Goal: Task Accomplishment & Management: Complete application form

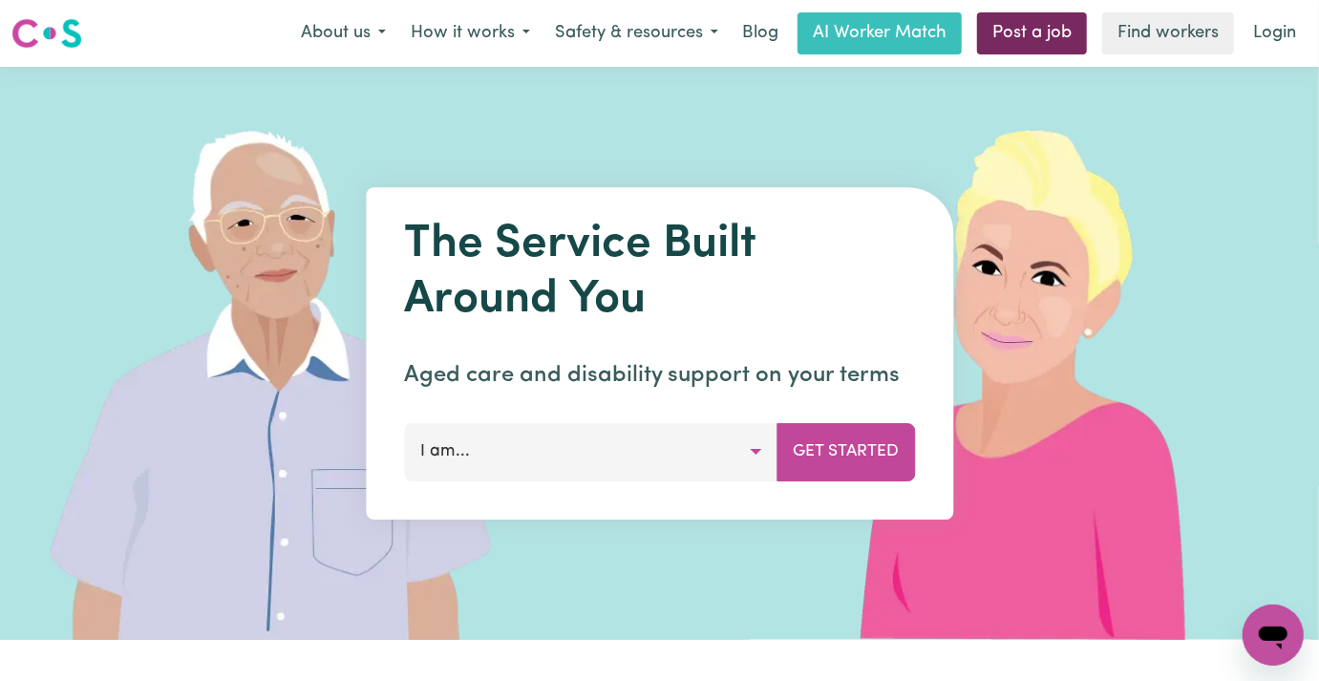
click at [1022, 33] on link "Post a job" at bounding box center [1032, 33] width 110 height 42
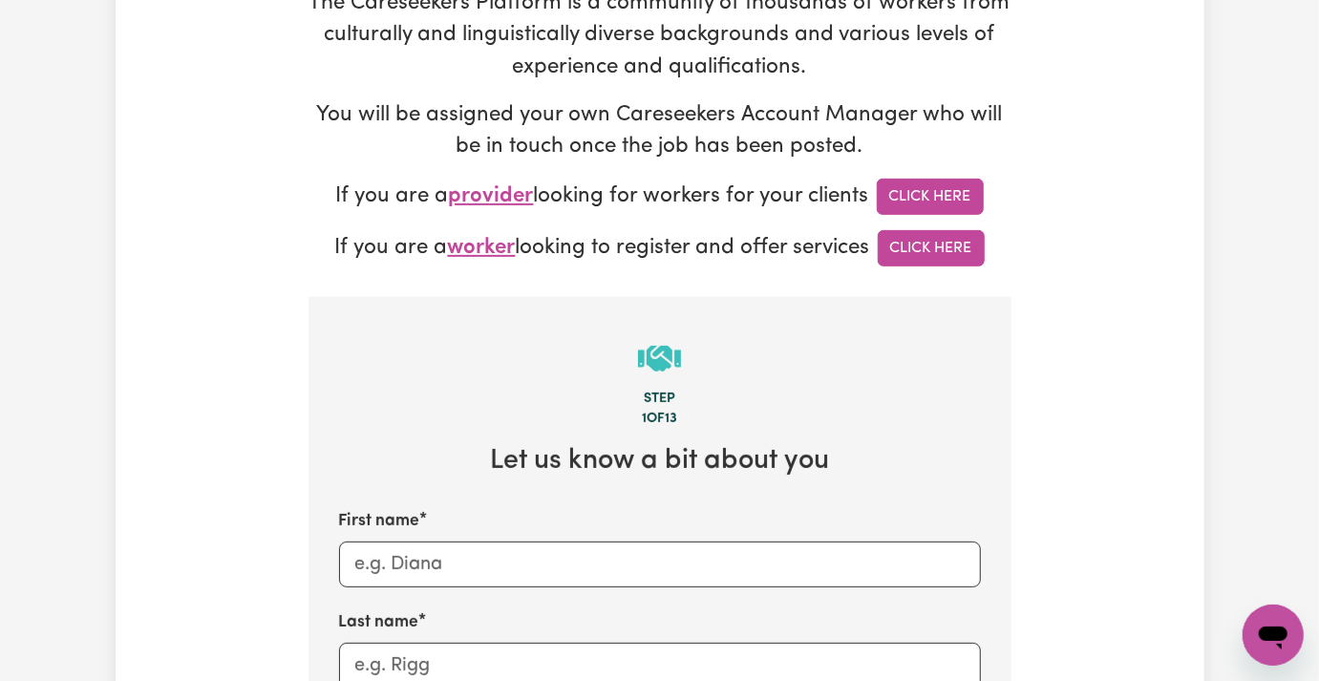
scroll to position [636, 0]
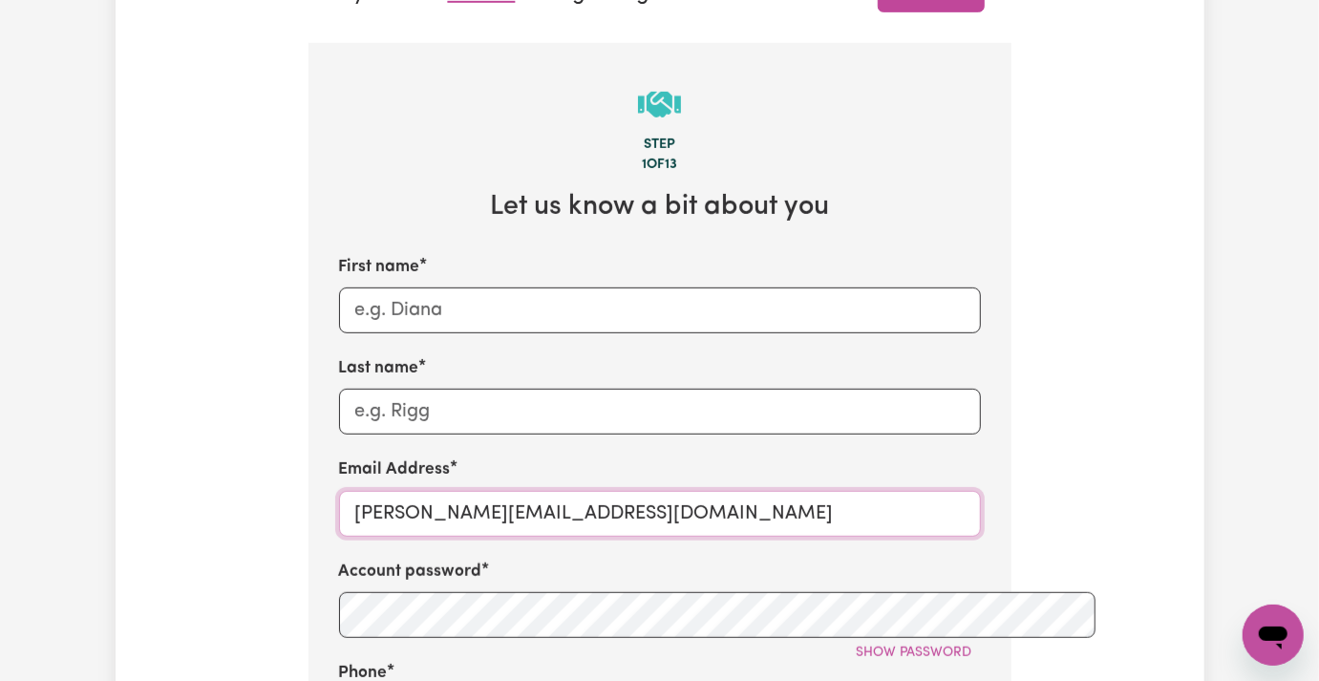
click at [352, 491] on input "[PERSON_NAME][EMAIL_ADDRESS][DOMAIN_NAME]" at bounding box center [660, 514] width 642 height 46
paste input "ParticipantGlenbawnDamBreakthru"
type input "[EMAIL_ADDRESS][DOMAIN_NAME]"
click at [950, 646] on span "Show password" at bounding box center [915, 653] width 116 height 14
click at [451, 287] on input "First name" at bounding box center [660, 310] width 642 height 46
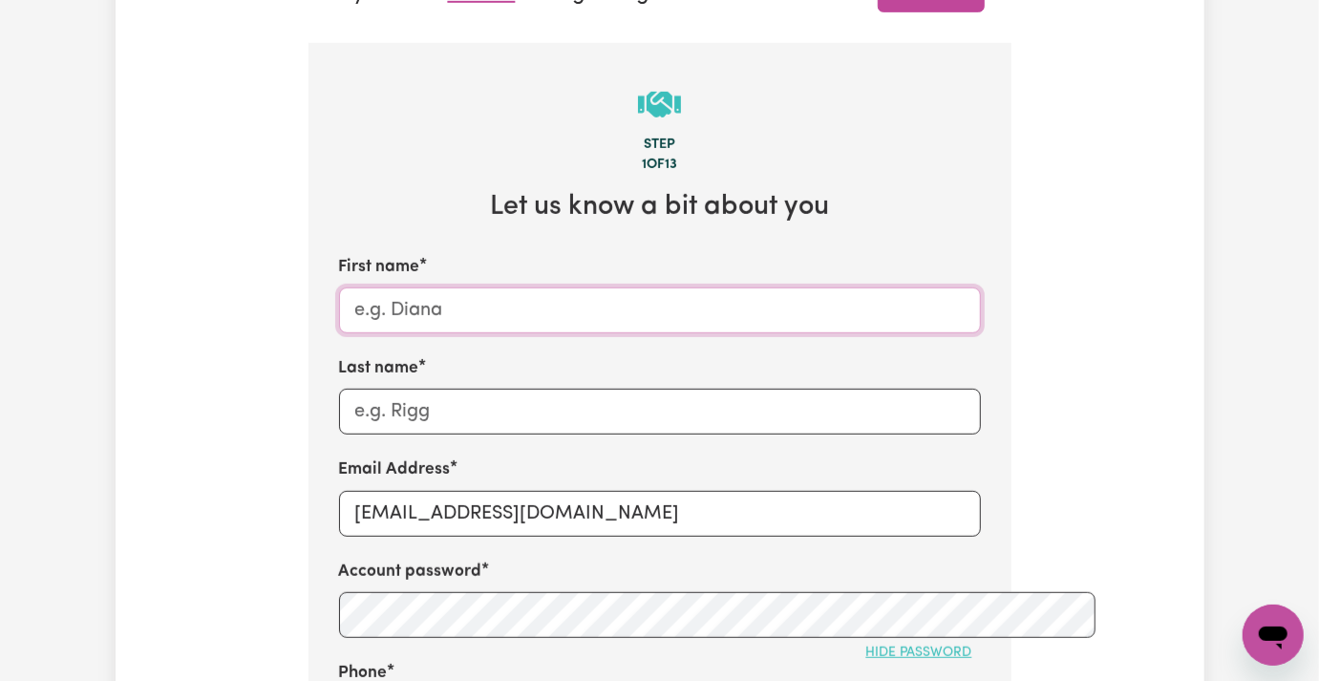
paste input "Participant"
paste input "[GEOGRAPHIC_DATA], [GEOGRAPHIC_DATA]"
drag, startPoint x: 543, startPoint y: 234, endPoint x: 543, endPoint y: 245, distance: 11.5
click at [543, 287] on input "Participant [GEOGRAPHIC_DATA], [GEOGRAPHIC_DATA]" at bounding box center [660, 310] width 642 height 46
type input "Participant [GEOGRAPHIC_DATA]"
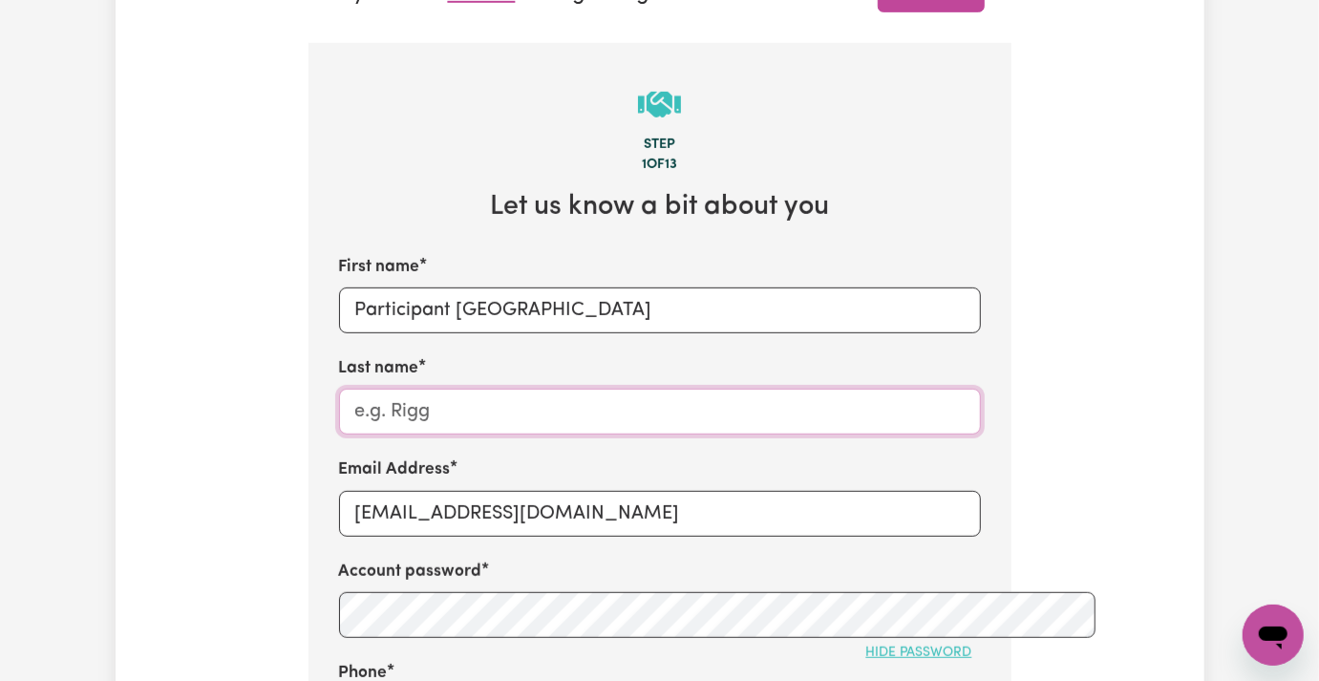
paste input "Breakthru"
click at [367, 389] on input "Breakthru" at bounding box center [660, 412] width 642 height 46
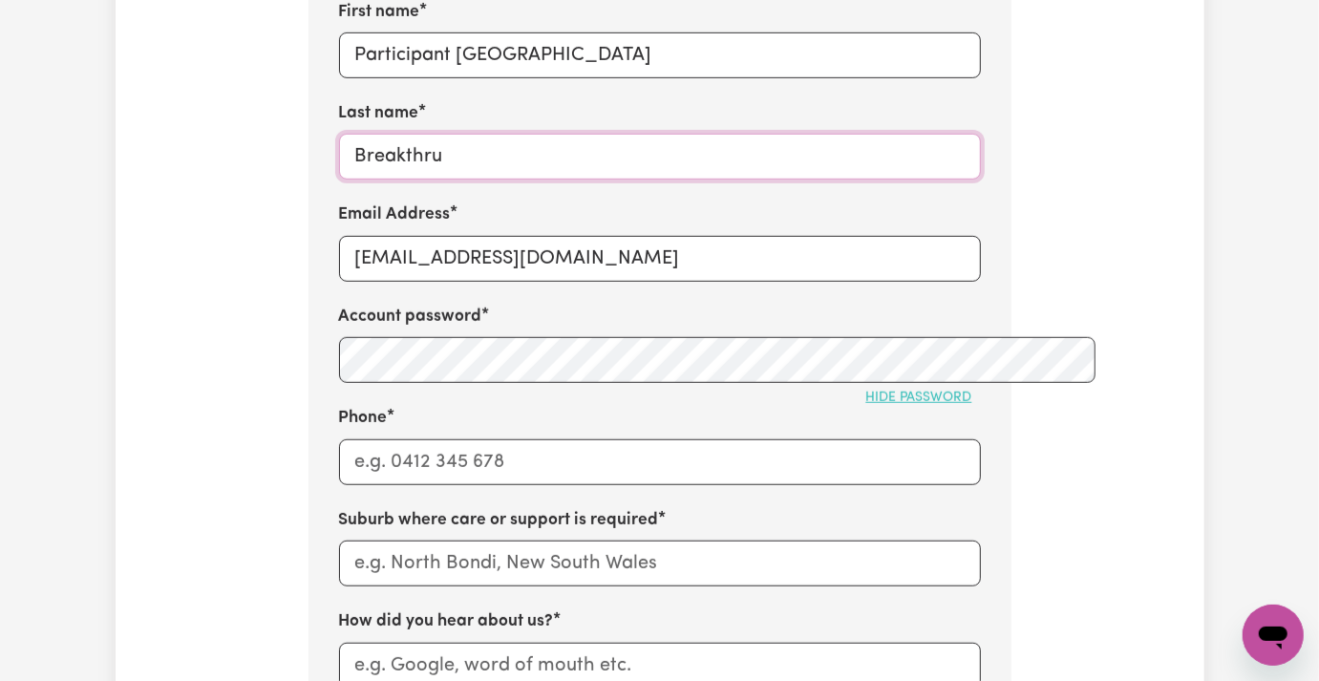
type input "Breakthru"
click at [339, 439] on input "Phone" at bounding box center [660, 462] width 642 height 46
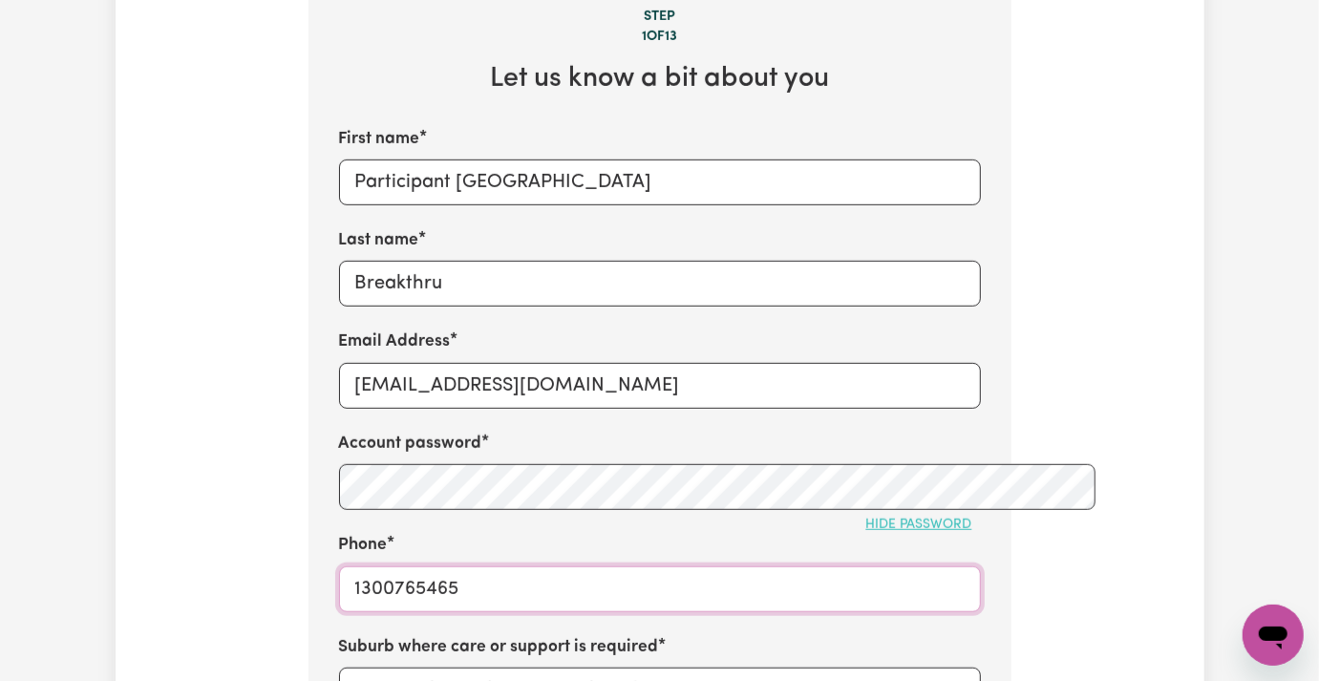
type input "1300765465"
click at [421, 160] on input "Participant [GEOGRAPHIC_DATA]" at bounding box center [660, 183] width 642 height 46
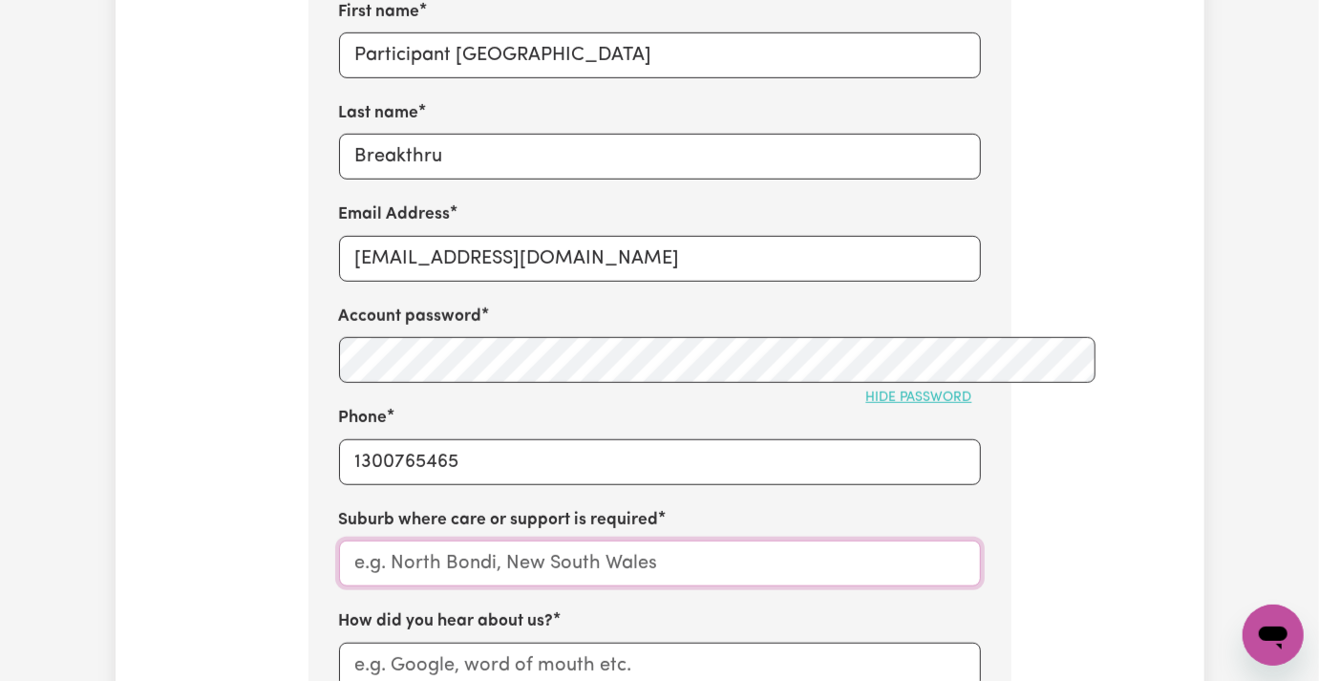
click at [377, 541] on input "text" at bounding box center [660, 564] width 642 height 46
paste input "Glenbawn"
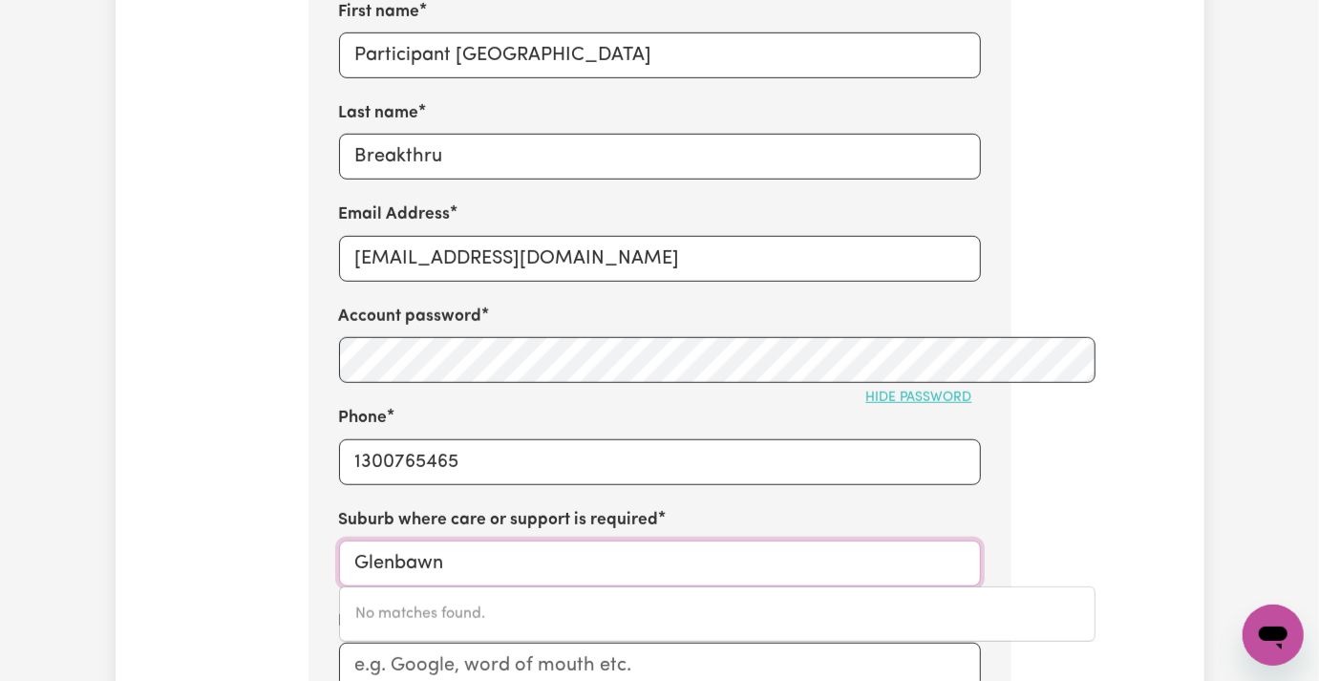
type input "Glenbawn"
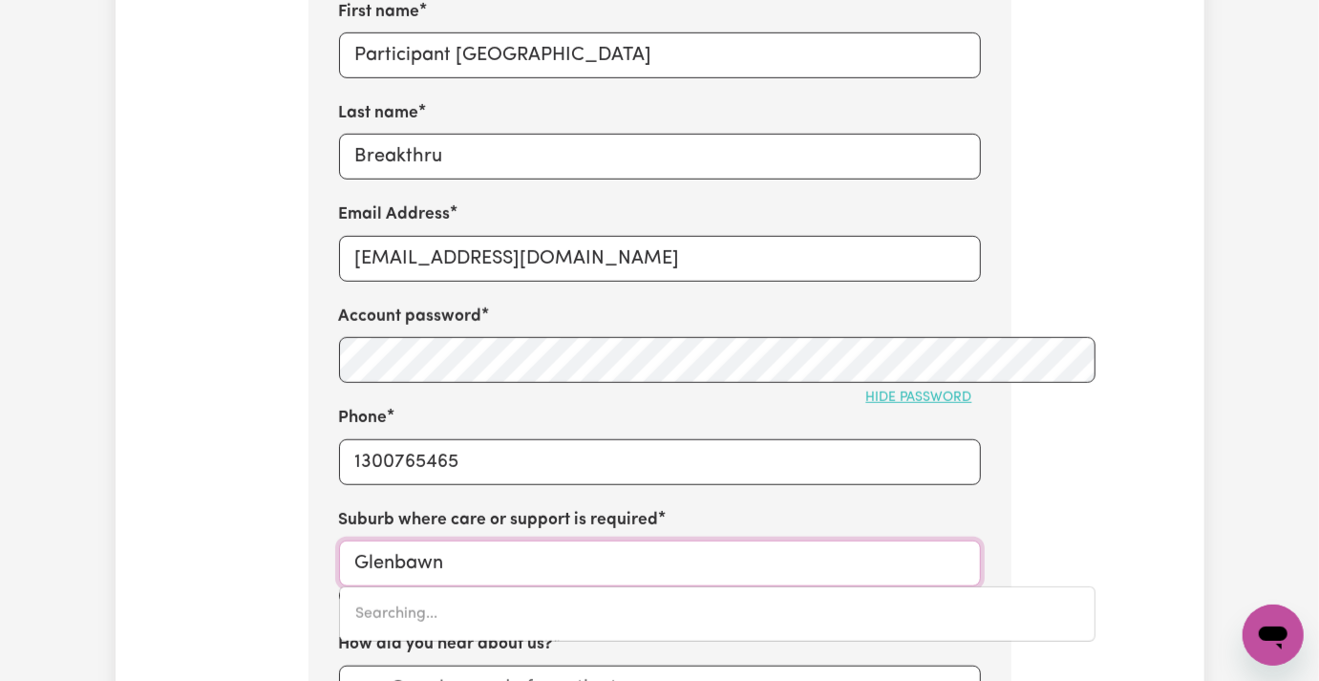
type input "[GEOGRAPHIC_DATA], [GEOGRAPHIC_DATA], 2337"
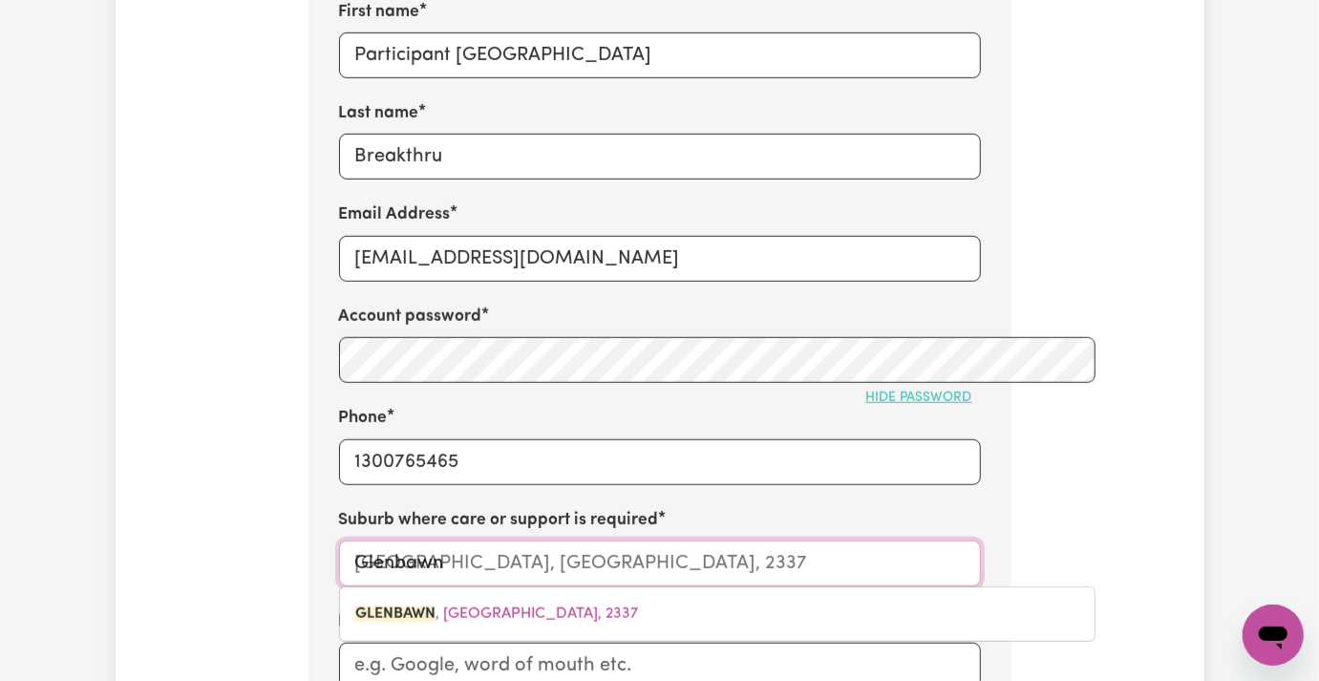
type input "Glenbawn"
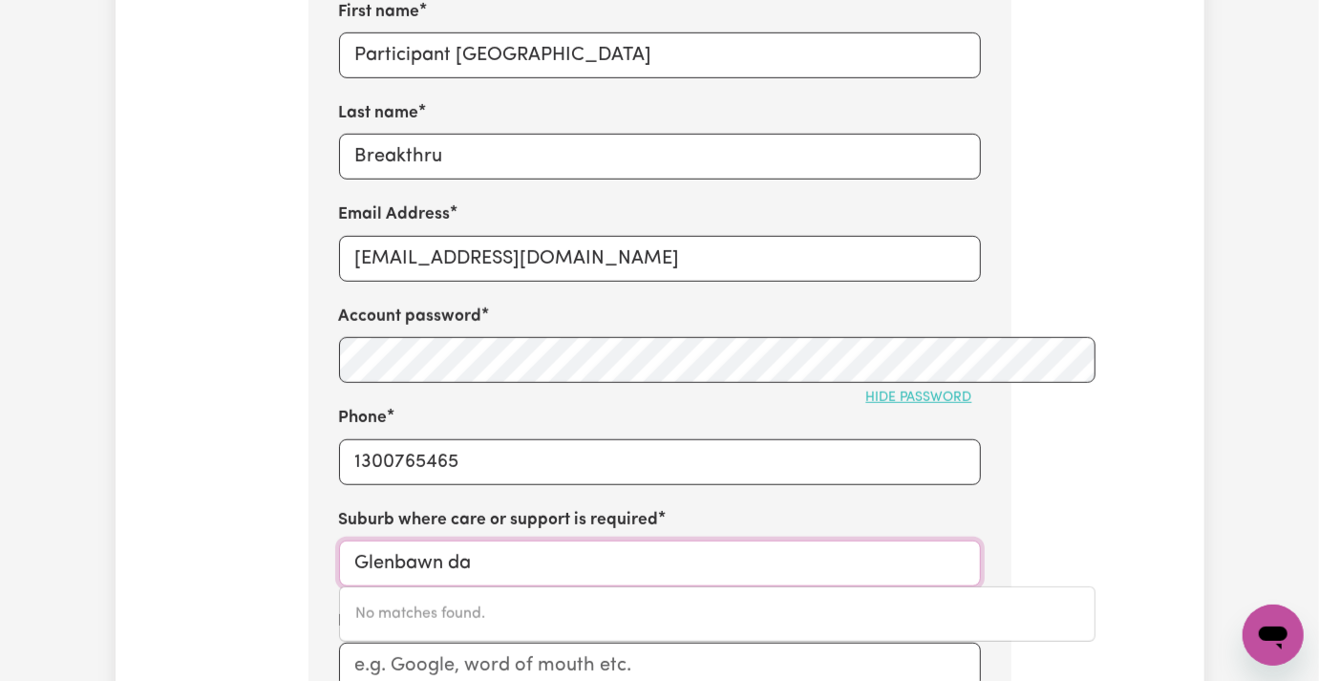
scroll to position [1018, 0]
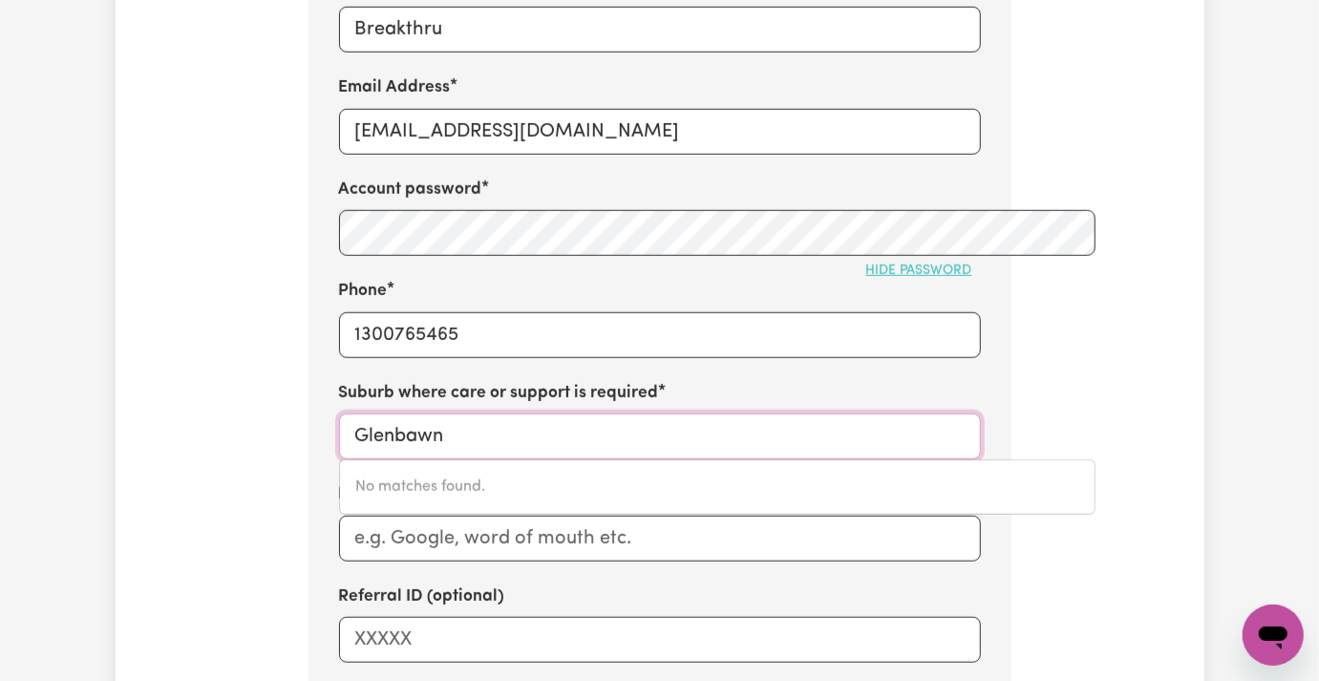
type input "Glenbawn"
type input "[GEOGRAPHIC_DATA], [GEOGRAPHIC_DATA], 2337"
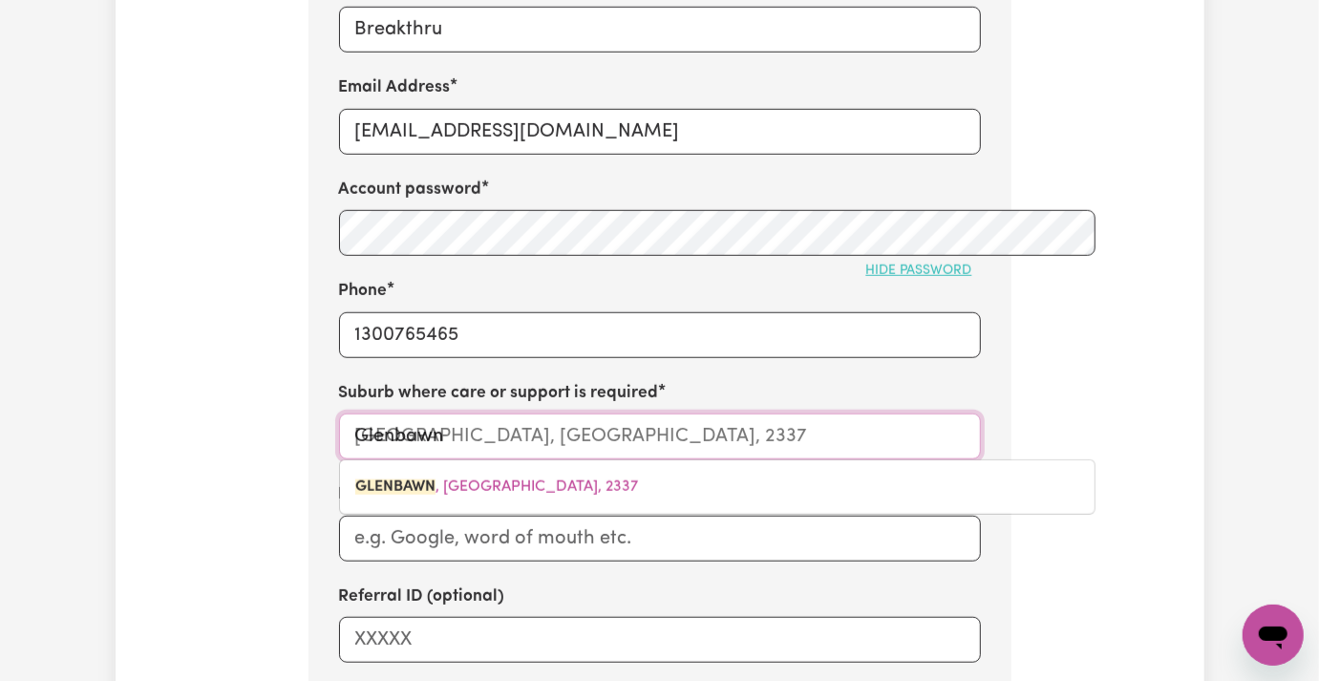
type input "Glenbawn"
type input "[GEOGRAPHIC_DATA], [GEOGRAPHIC_DATA], 2337"
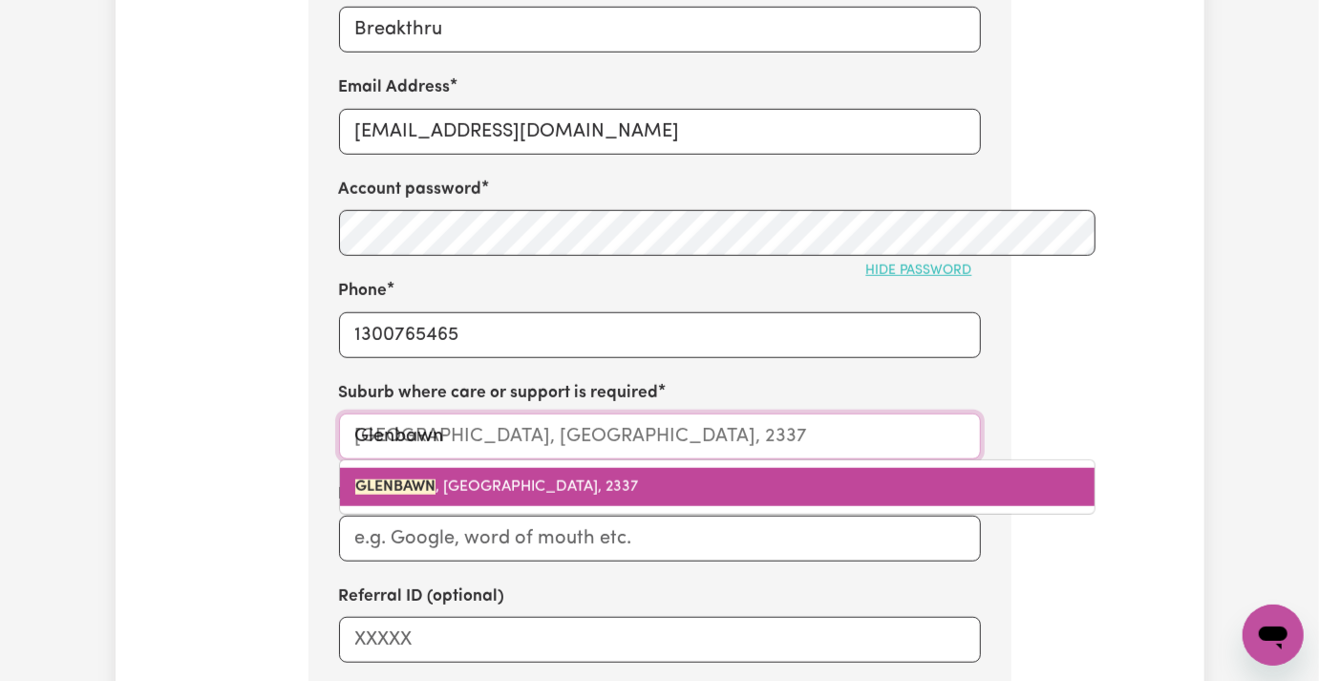
click at [340, 468] on link "[GEOGRAPHIC_DATA] , [GEOGRAPHIC_DATA], 2337" at bounding box center [717, 487] width 755 height 38
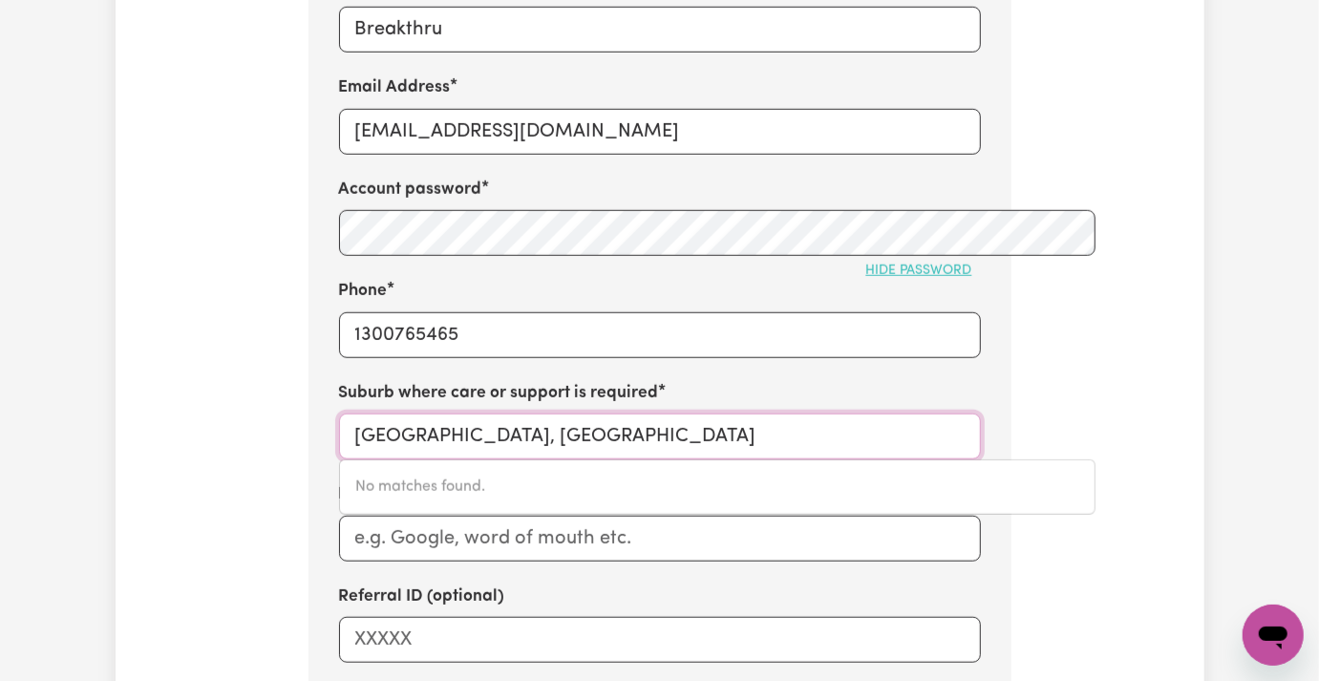
click at [464, 414] on input "[GEOGRAPHIC_DATA], [GEOGRAPHIC_DATA]" at bounding box center [660, 437] width 642 height 46
drag, startPoint x: 395, startPoint y: 352, endPoint x: 873, endPoint y: 364, distance: 477.7
click at [873, 414] on input "[GEOGRAPHIC_DATA], [GEOGRAPHIC_DATA]" at bounding box center [660, 437] width 642 height 46
type input "GLENBAWN"
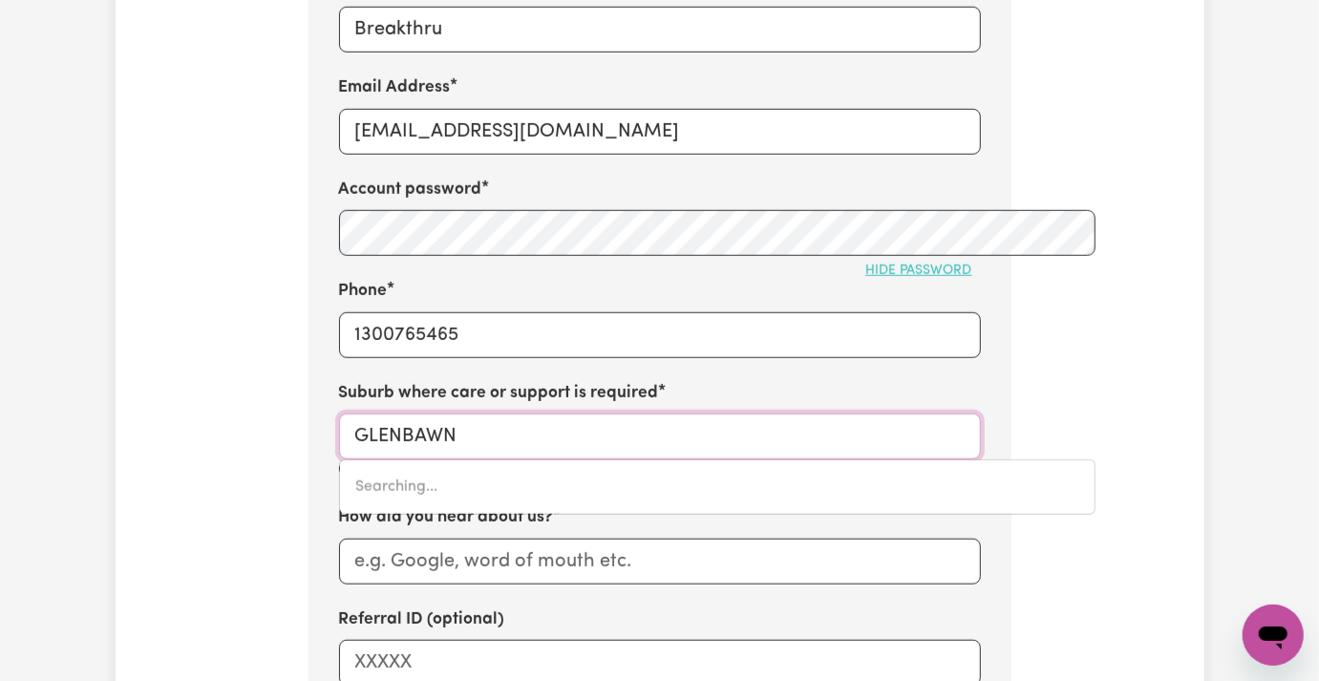
type input "[GEOGRAPHIC_DATA], [GEOGRAPHIC_DATA], 2337"
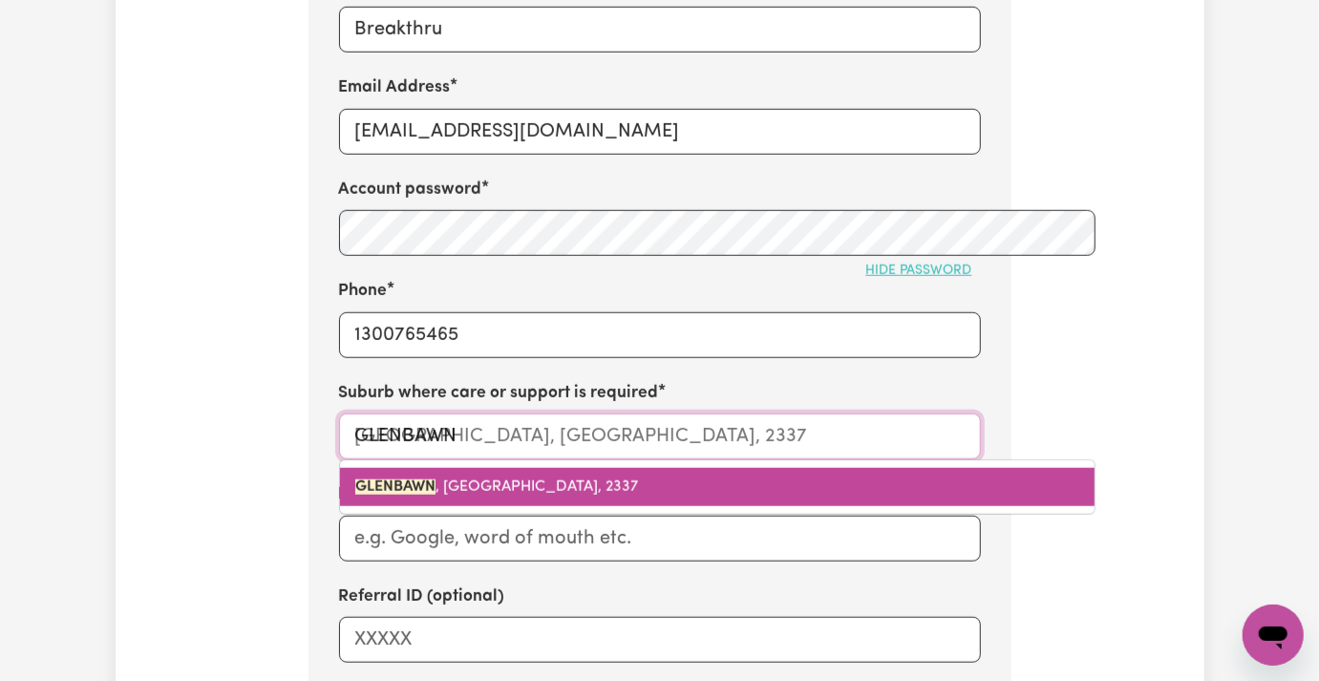
click at [544, 479] on span "[GEOGRAPHIC_DATA] , [GEOGRAPHIC_DATA], 2337" at bounding box center [496, 486] width 283 height 15
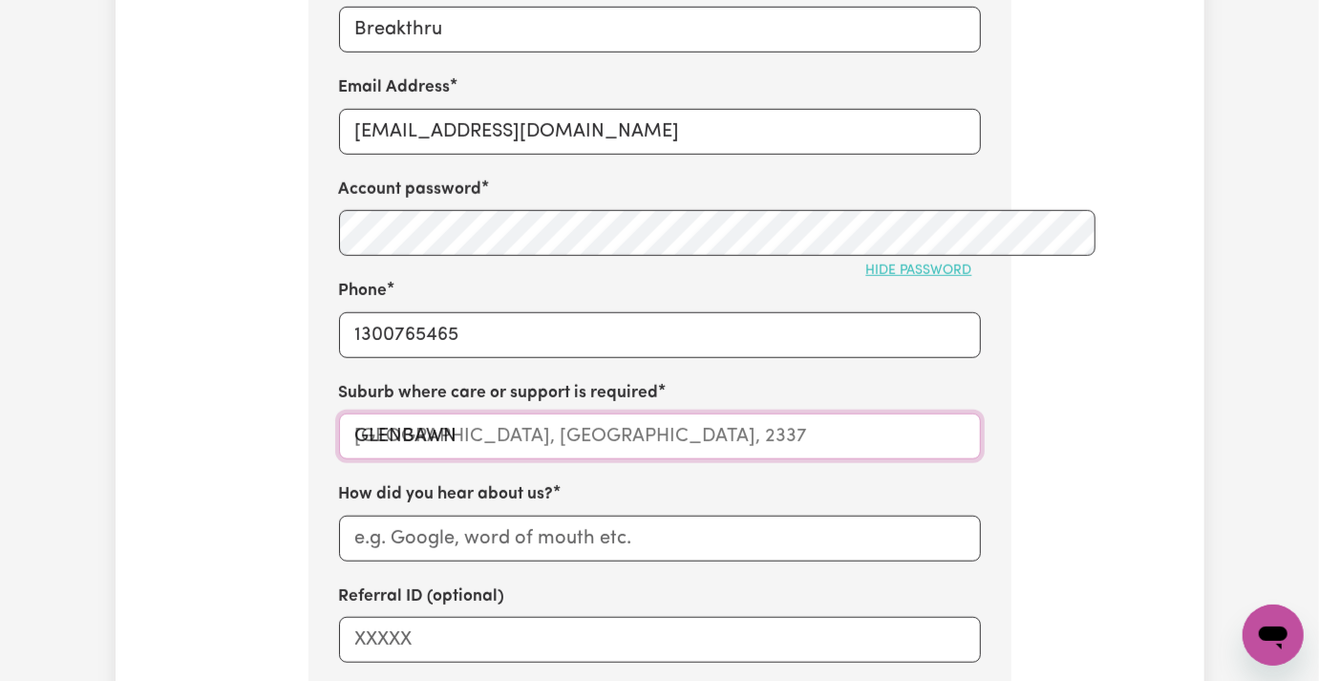
type input "[GEOGRAPHIC_DATA], [GEOGRAPHIC_DATA], 2337"
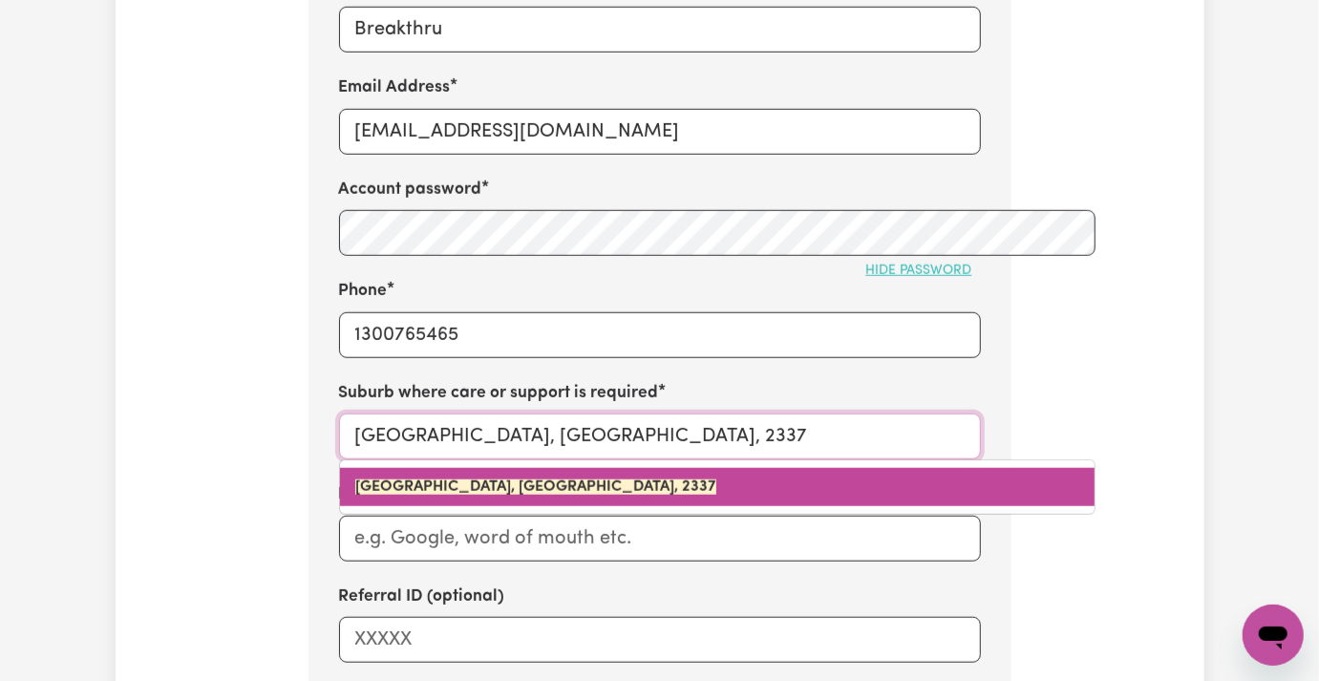
click at [361, 468] on link "[GEOGRAPHIC_DATA], [GEOGRAPHIC_DATA], 2337" at bounding box center [717, 487] width 755 height 38
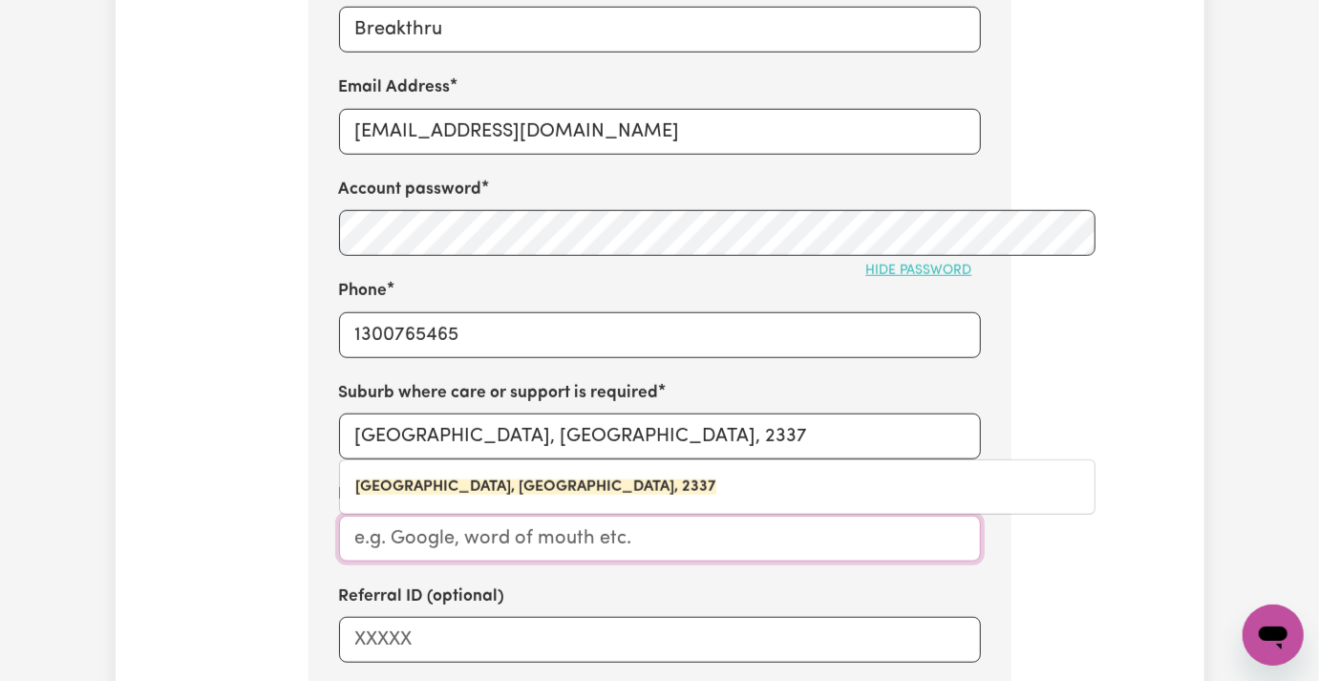
click at [375, 516] on input "How did you hear about us?" at bounding box center [660, 539] width 642 height 46
paste input "Breakthru"
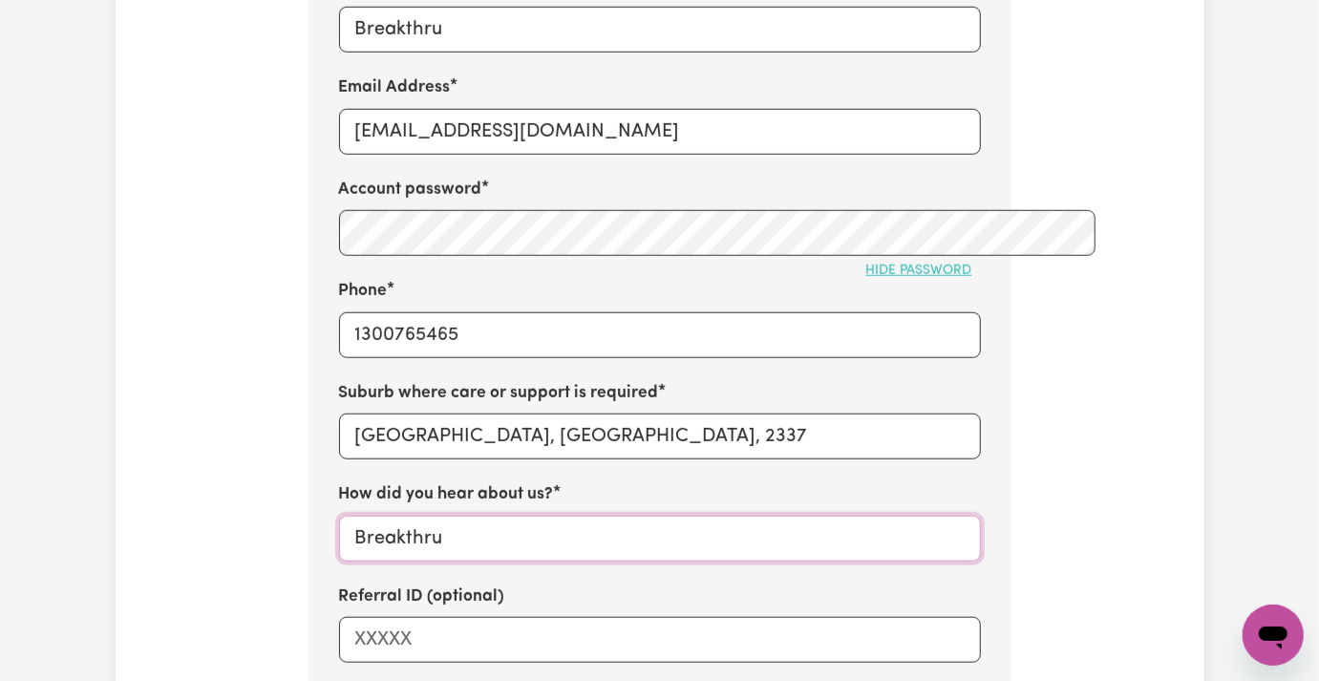
type input "Breakthru"
click at [224, 441] on div "Tell us your care and support requirements Welcome to Careseekers. We are excit…" at bounding box center [660, 135] width 1089 height 2067
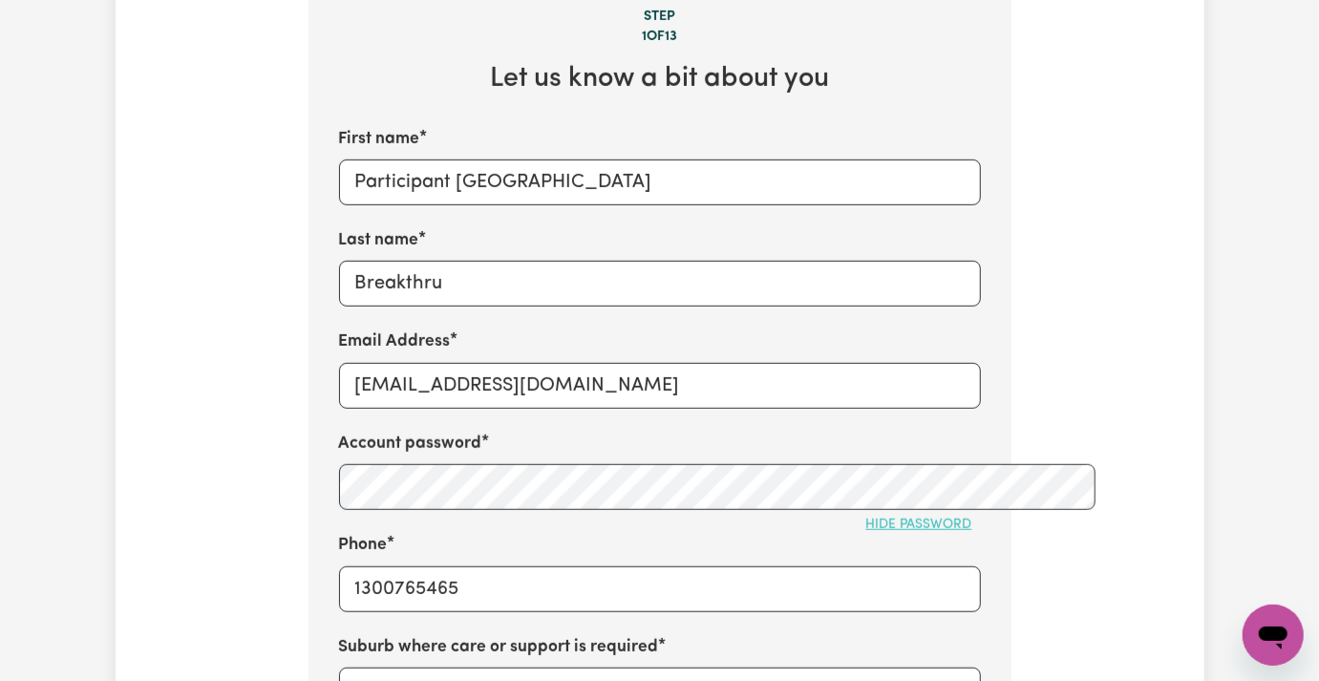
scroll to position [891, 0]
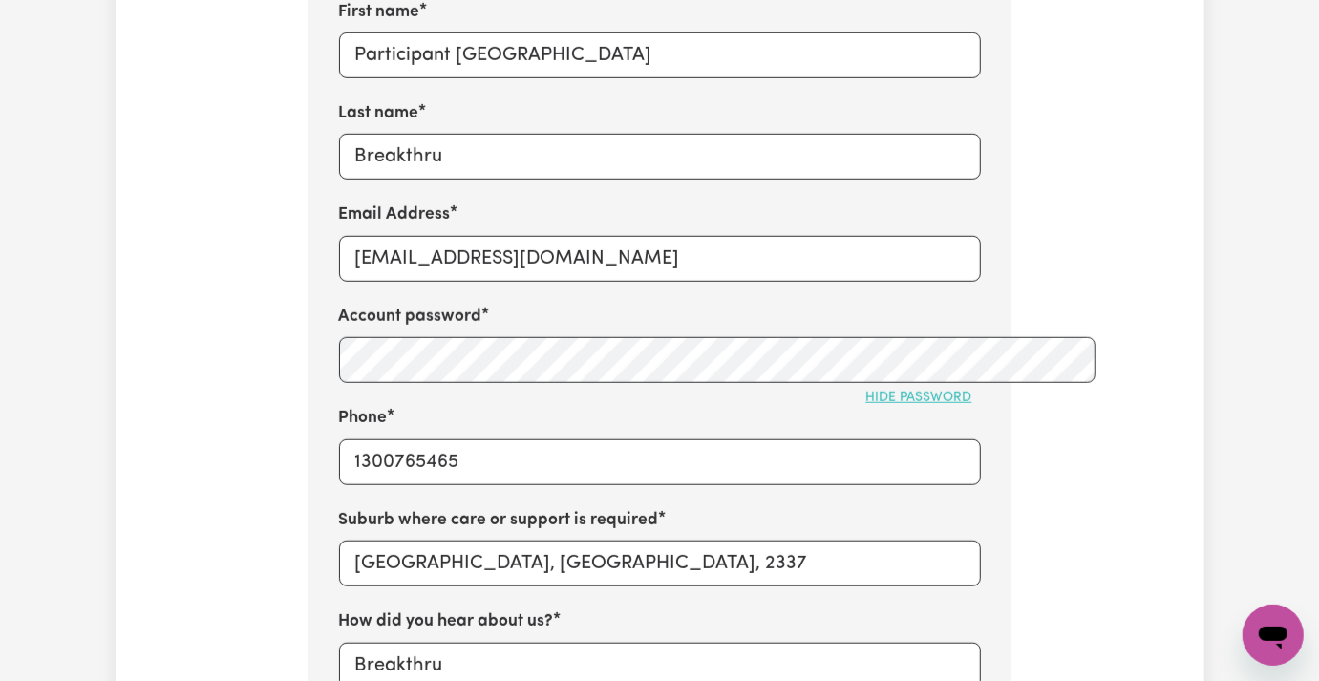
click at [452, 202] on div "Email Address [EMAIL_ADDRESS][DOMAIN_NAME]" at bounding box center [660, 241] width 642 height 78
click at [432, 236] on input "[EMAIL_ADDRESS][DOMAIN_NAME]" at bounding box center [660, 259] width 642 height 46
click at [415, 236] on input "[EMAIL_ADDRESS][DOMAIN_NAME]" at bounding box center [660, 259] width 642 height 46
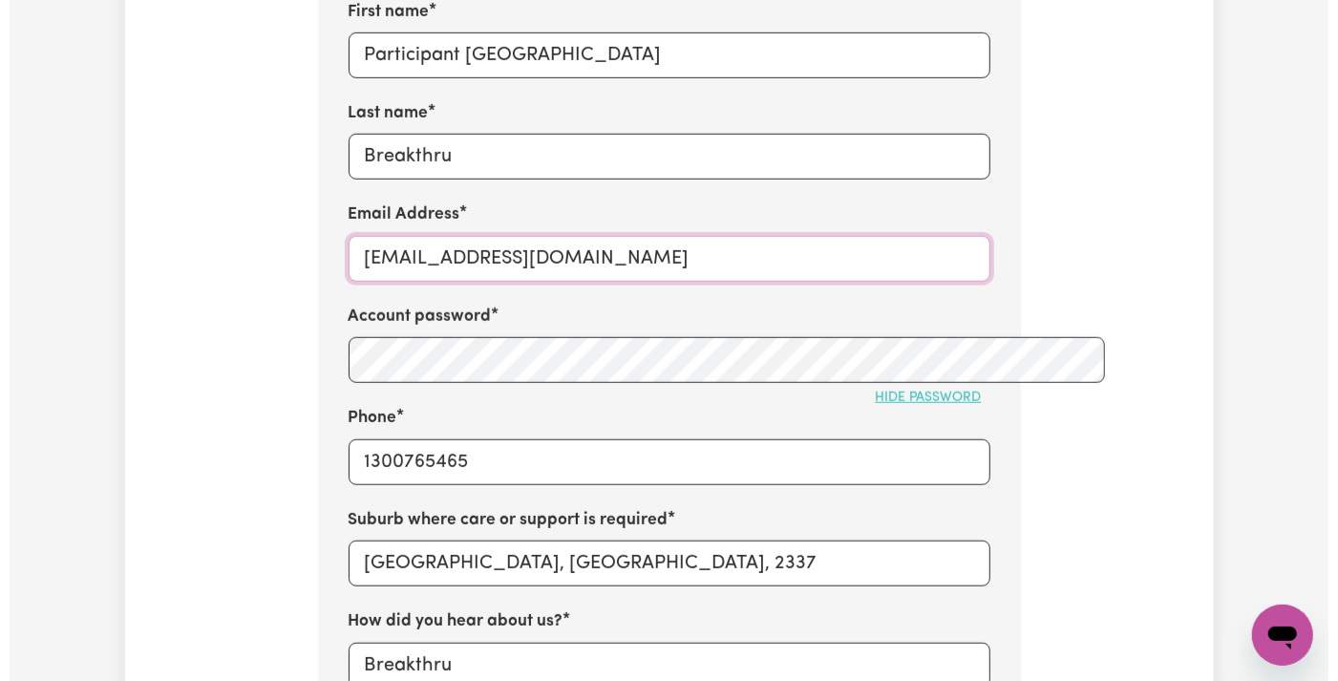
scroll to position [1400, 0]
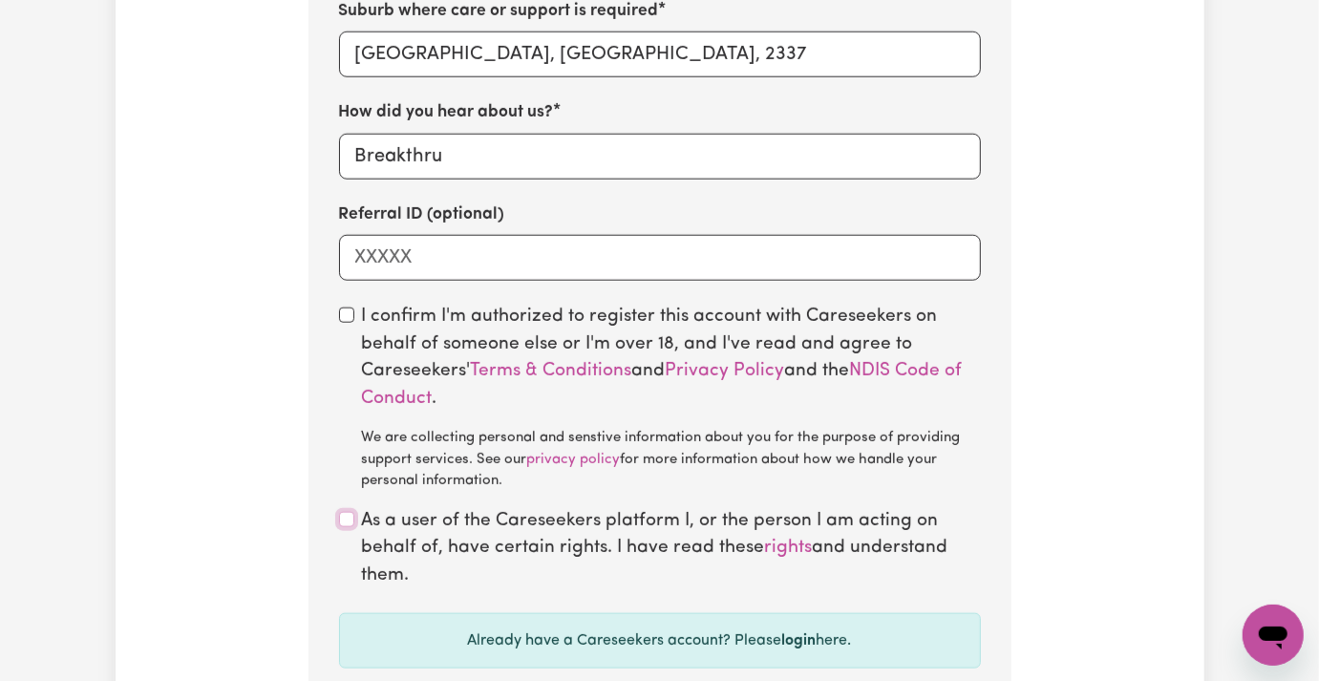
click at [339, 512] on input "checkbox" at bounding box center [346, 519] width 15 height 15
checkbox input "true"
click at [339, 304] on div "I confirm I'm authorized to register this account with Careseekers on behalf of…" at bounding box center [660, 398] width 642 height 189
click at [339, 308] on input "checkbox" at bounding box center [346, 315] width 15 height 15
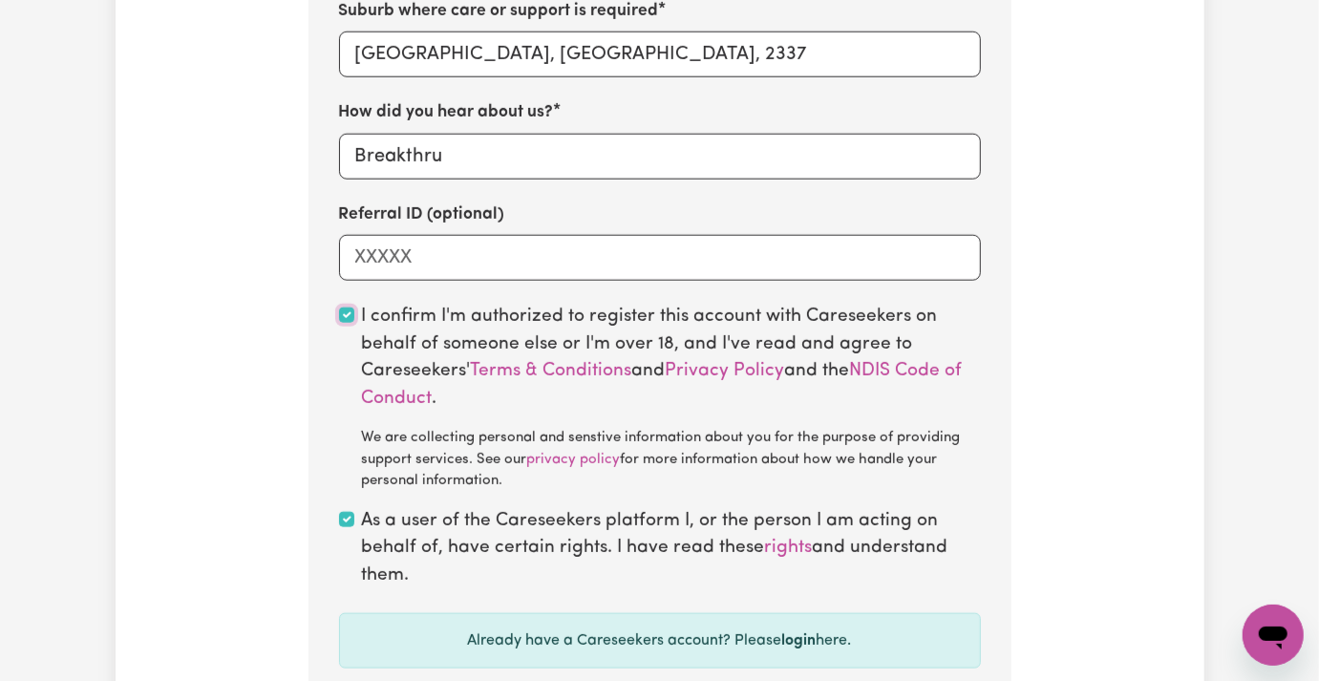
checkbox input "true"
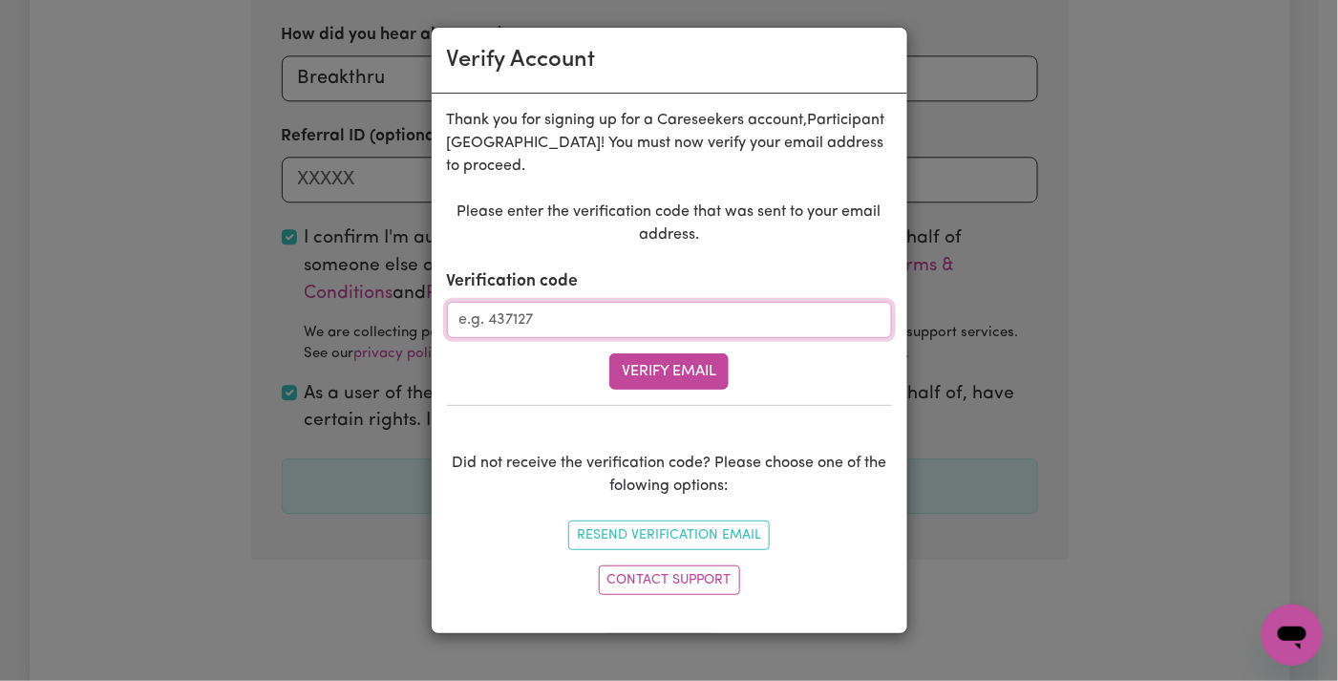
click at [642, 318] on input "Verification code" at bounding box center [669, 320] width 445 height 36
paste input "222592"
type input "222592"
click at [660, 374] on button "Verify Email" at bounding box center [668, 371] width 119 height 36
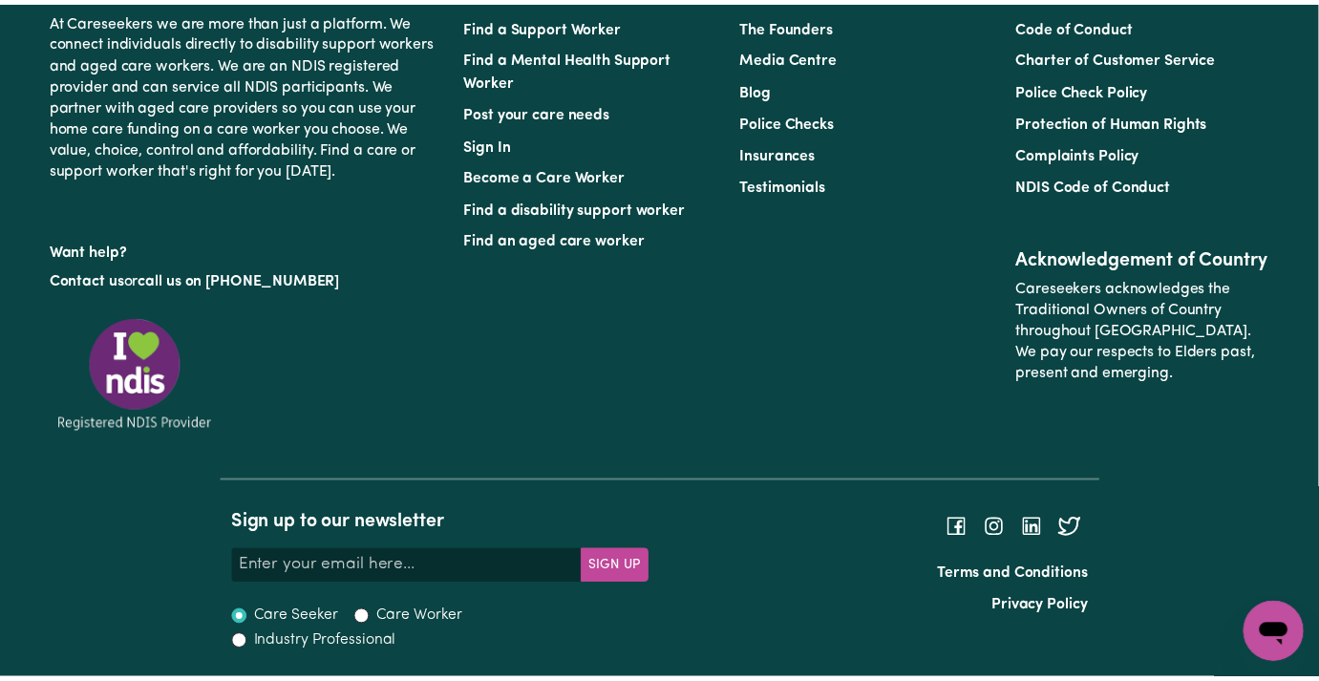
scroll to position [625, 0]
